Goal: Check status

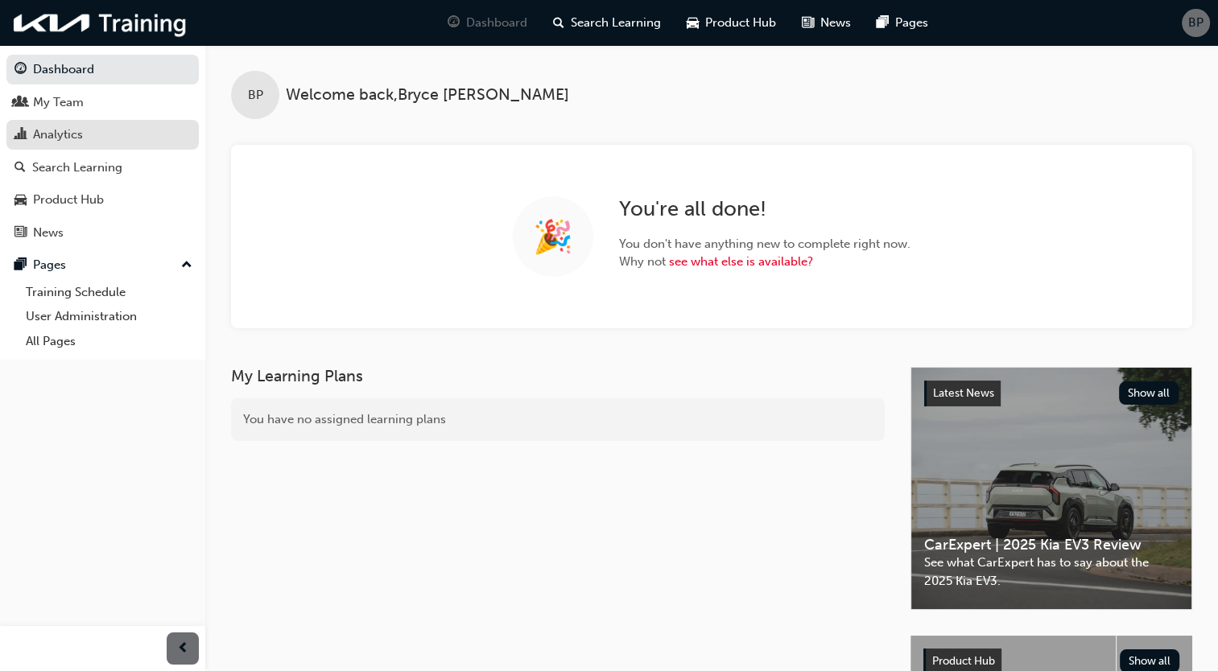
click at [74, 127] on div "Analytics" at bounding box center [58, 135] width 50 height 19
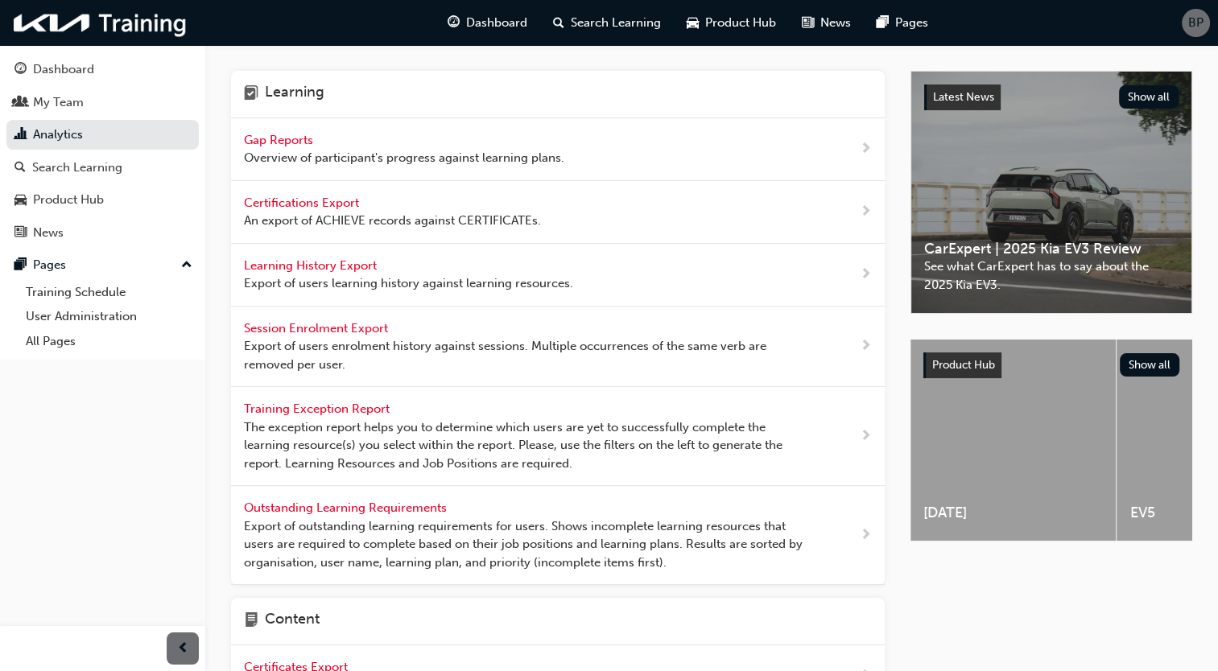
click at [293, 138] on span "Gap Reports" at bounding box center [280, 140] width 72 height 14
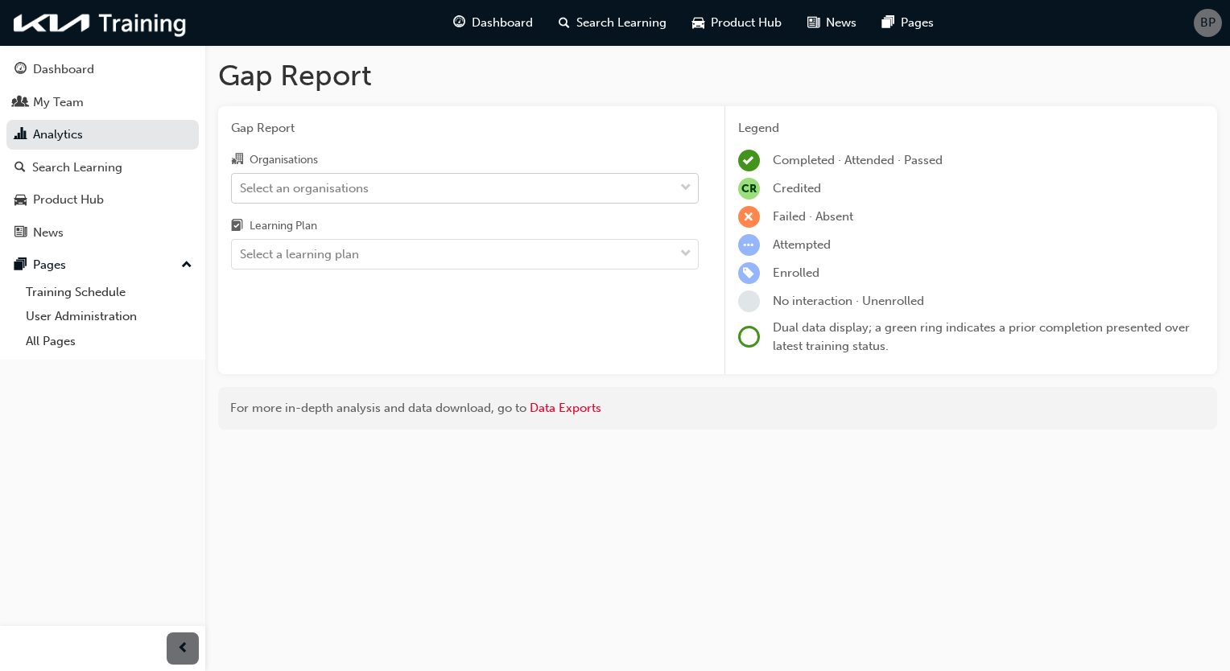
click at [689, 187] on span "down-icon" at bounding box center [685, 188] width 11 height 21
click at [241, 187] on input "Organisations Select an organisations" at bounding box center [241, 187] width 2 height 14
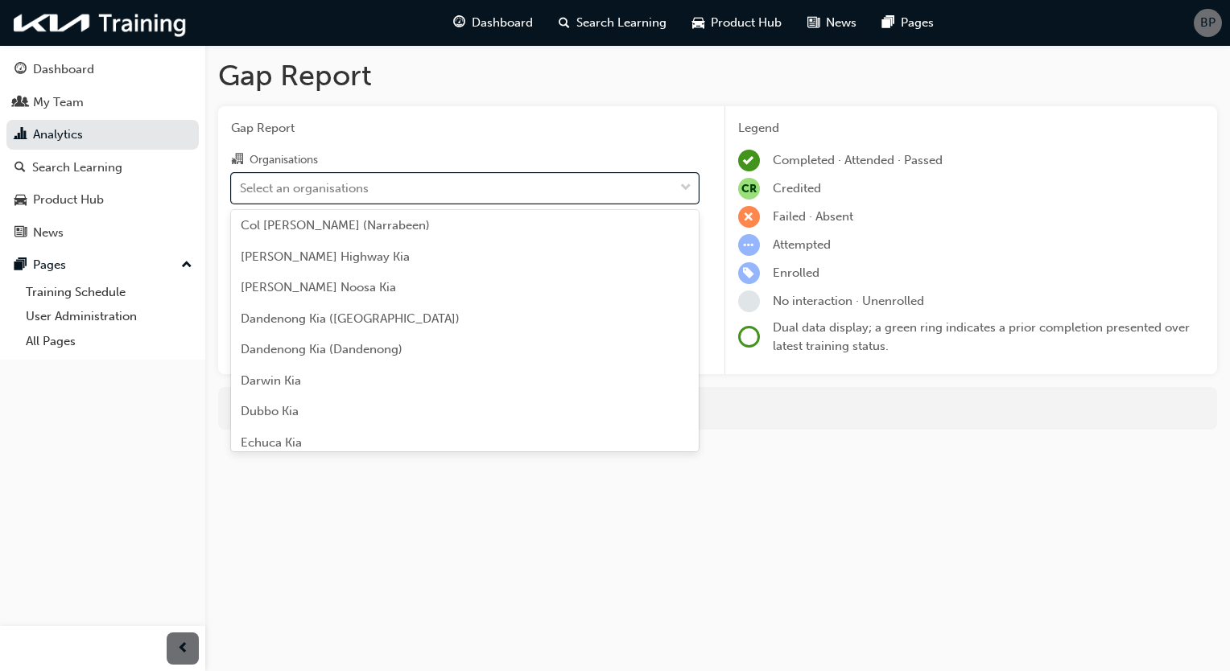
scroll to position [966, 0]
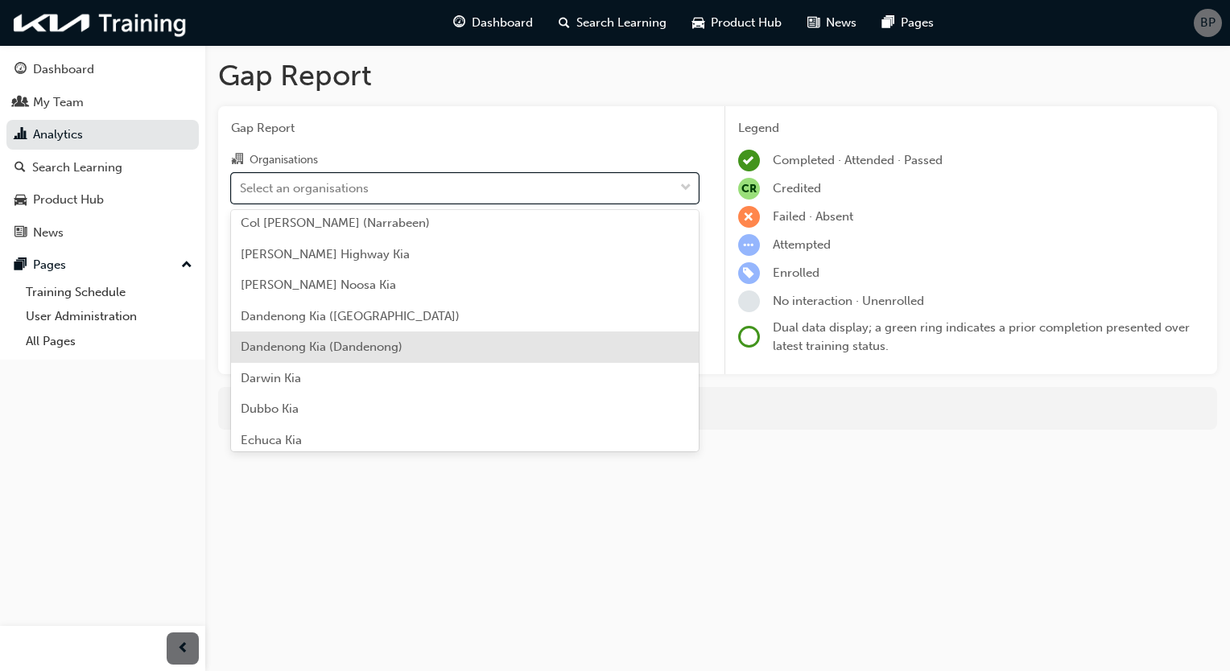
click at [373, 346] on span "Dandenong Kia (Dandenong)" at bounding box center [322, 347] width 162 height 14
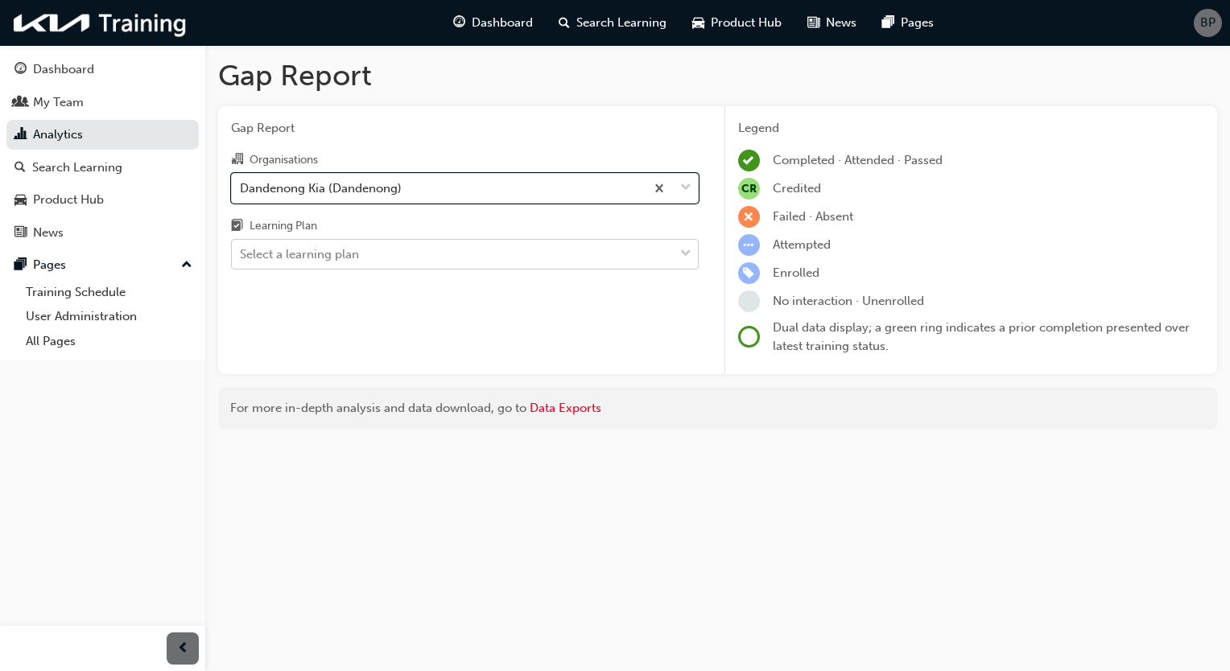
click at [679, 255] on div at bounding box center [686, 254] width 24 height 29
click at [241, 255] on input "Learning Plan Select a learning plan" at bounding box center [241, 254] width 2 height 14
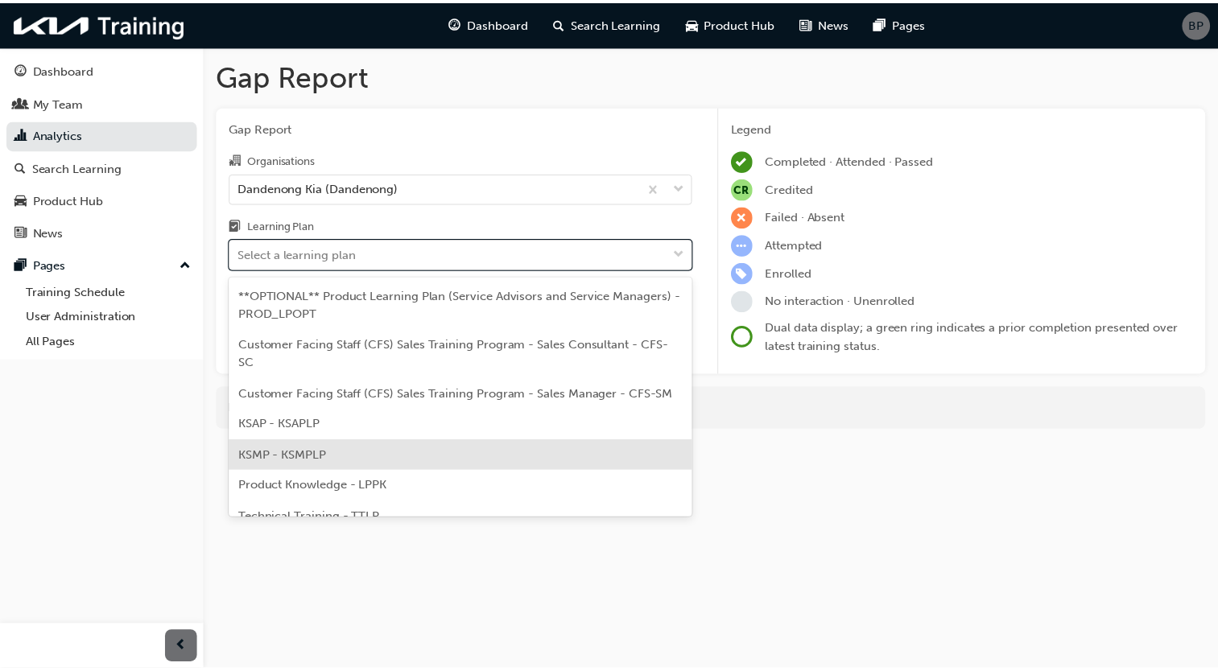
scroll to position [80, 0]
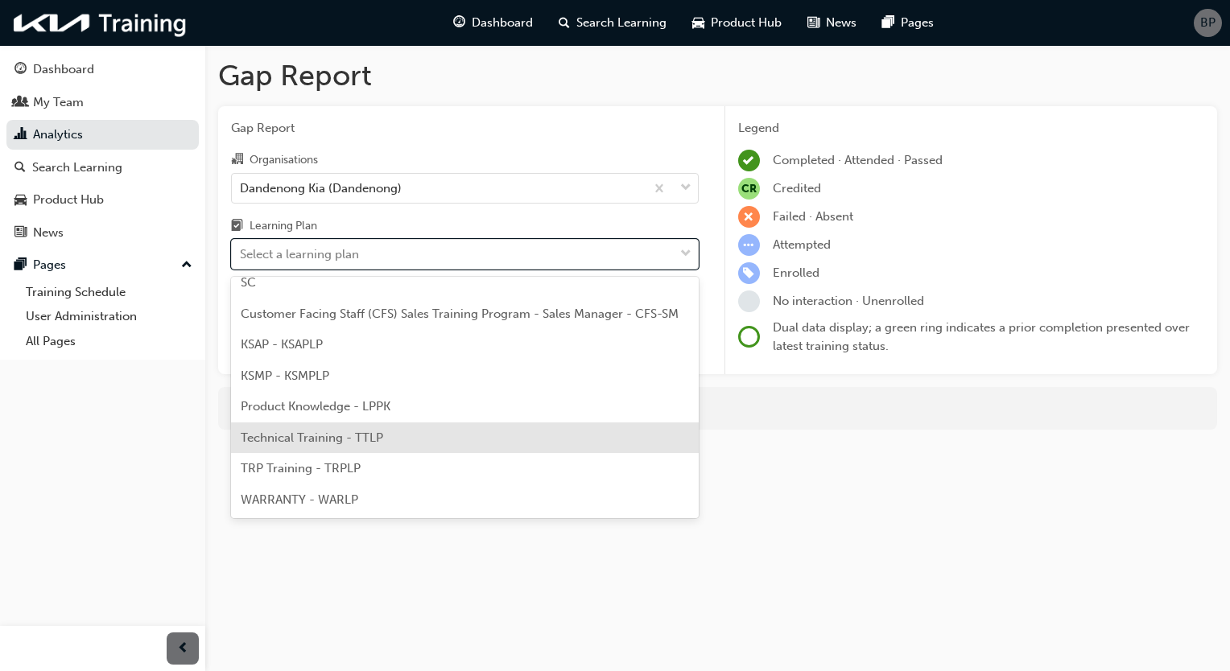
click at [408, 443] on div "Technical Training - TTLP" at bounding box center [465, 437] width 468 height 31
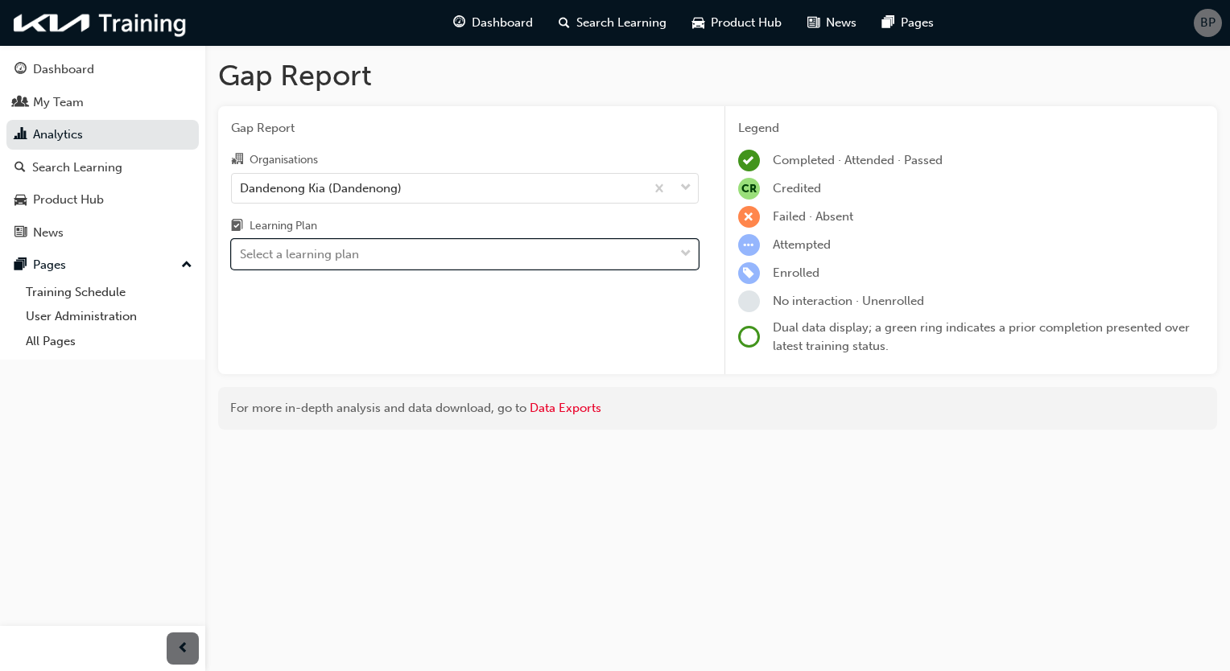
click at [676, 257] on div at bounding box center [686, 254] width 24 height 29
click at [241, 257] on input "Learning Plan option Technical Training - TTLP, selected. 0 results available. …" at bounding box center [241, 254] width 2 height 14
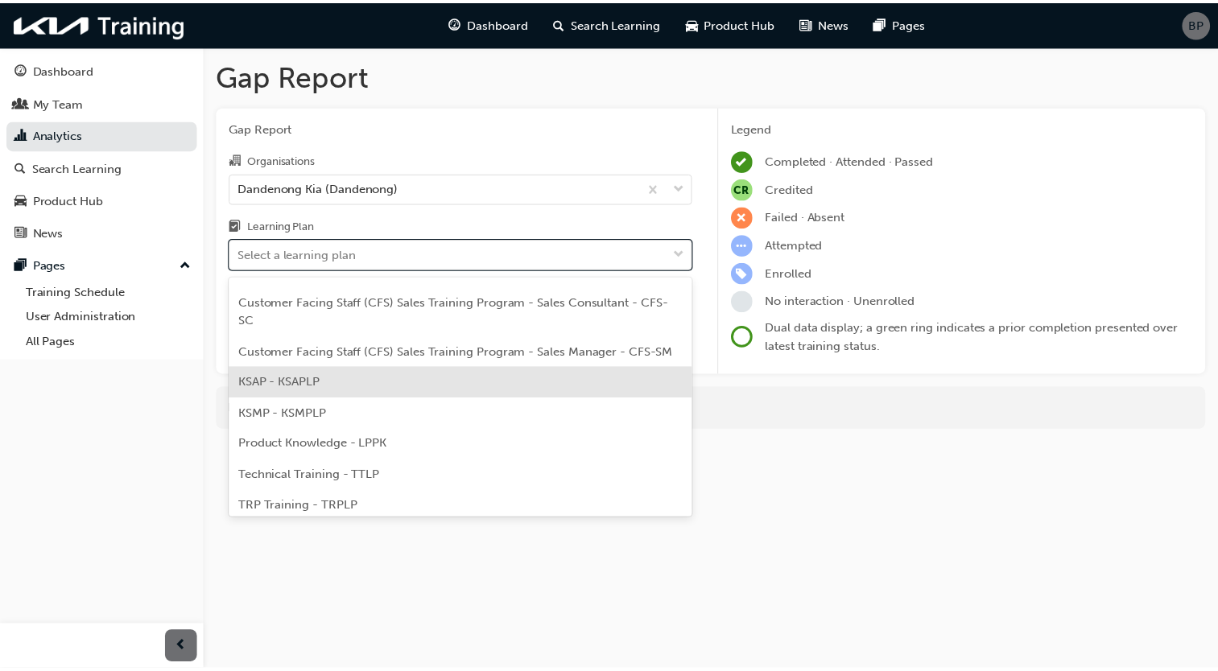
scroll to position [80, 0]
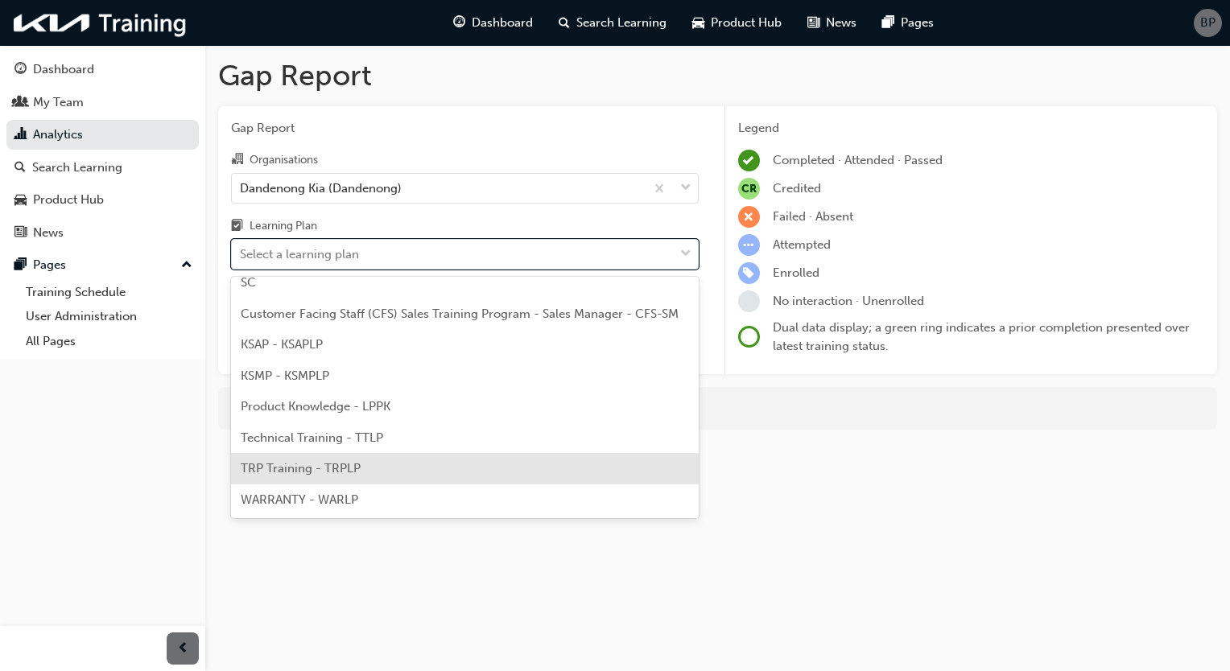
click at [340, 471] on span "TRP Training - TRPLP" at bounding box center [301, 468] width 120 height 14
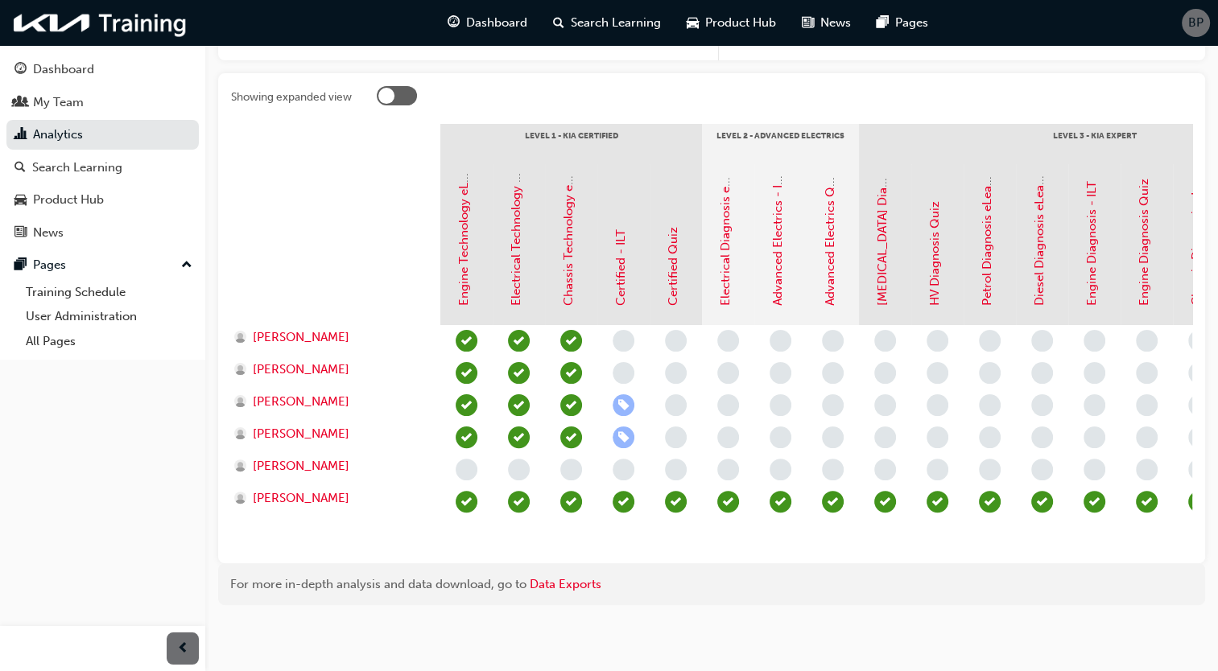
scroll to position [325, 0]
